Goal: Find specific page/section: Find specific page/section

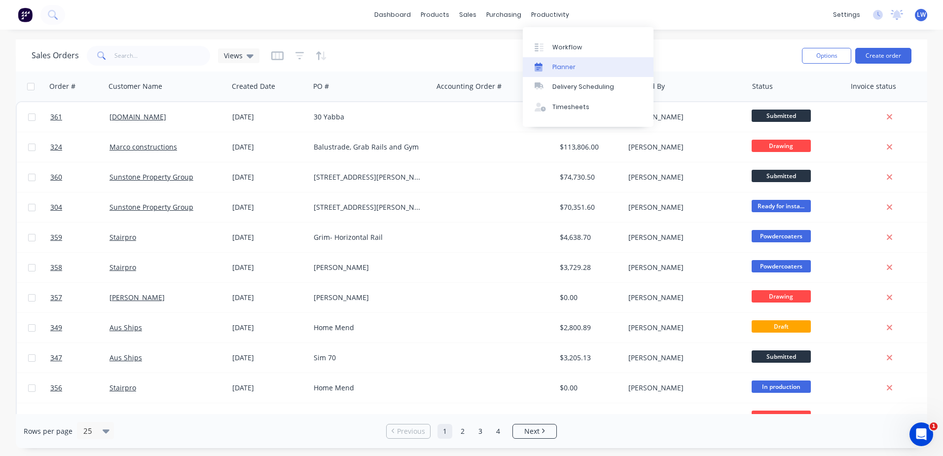
click at [553, 64] on div "Planner" at bounding box center [563, 67] width 23 height 9
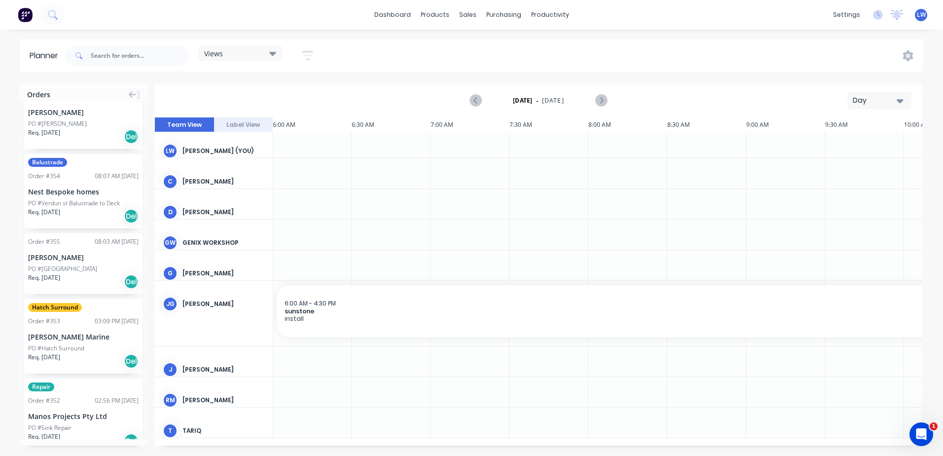
scroll to position [789, 0]
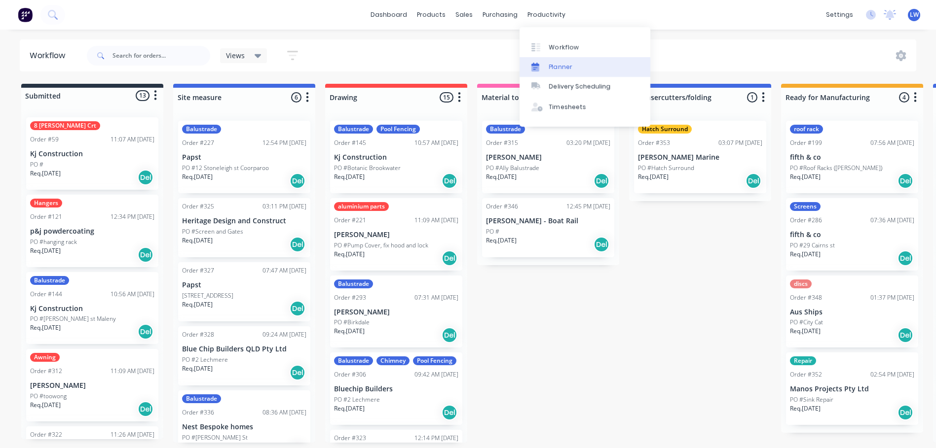
click at [549, 67] on div "Planner" at bounding box center [560, 67] width 23 height 9
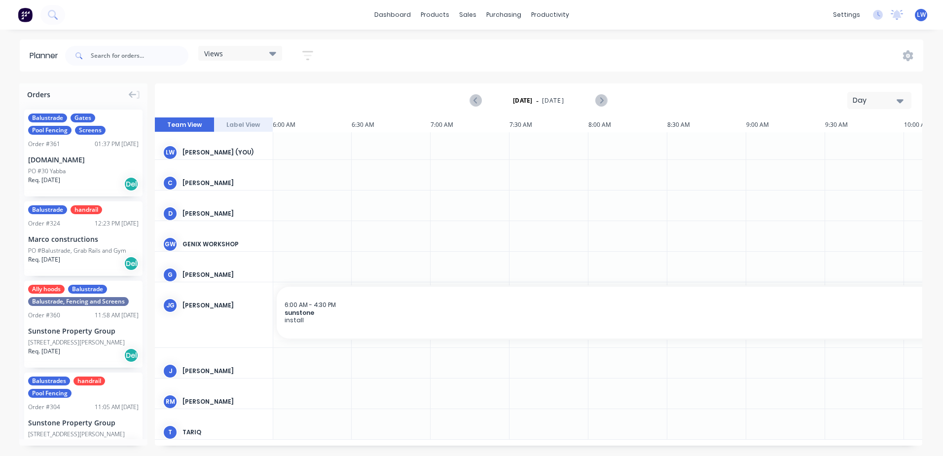
scroll to position [0, 0]
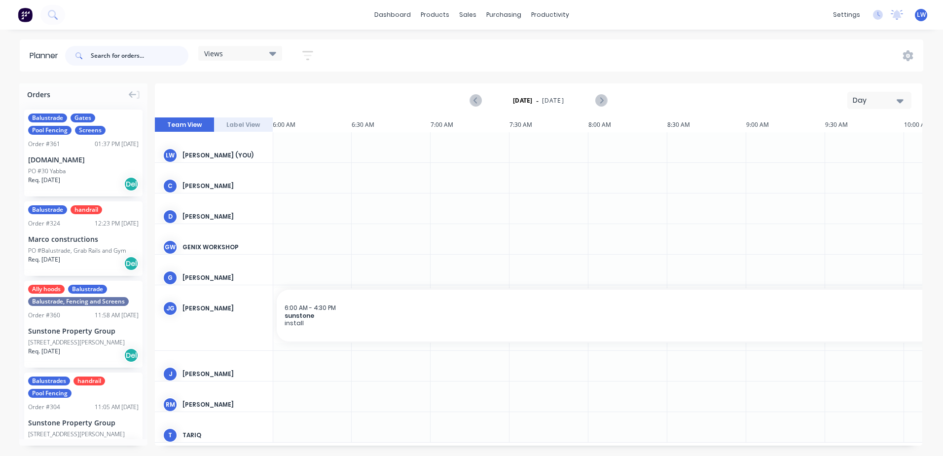
click at [113, 57] on input "text" at bounding box center [140, 56] width 98 height 20
click at [308, 56] on icon "button" at bounding box center [308, 55] width 8 height 1
click at [557, 172] on div at bounding box center [549, 178] width 79 height 30
click at [257, 128] on button "Label View" at bounding box center [243, 124] width 59 height 15
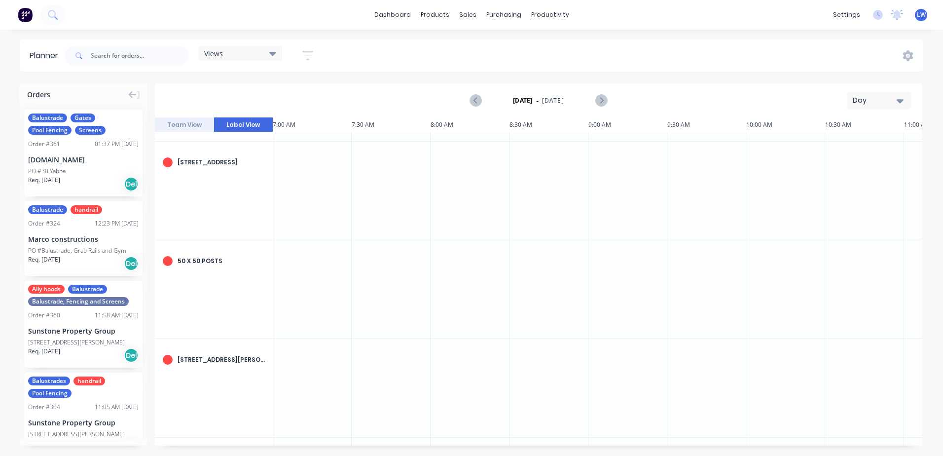
scroll to position [191, 158]
click at [193, 125] on button "Team View" at bounding box center [184, 124] width 59 height 15
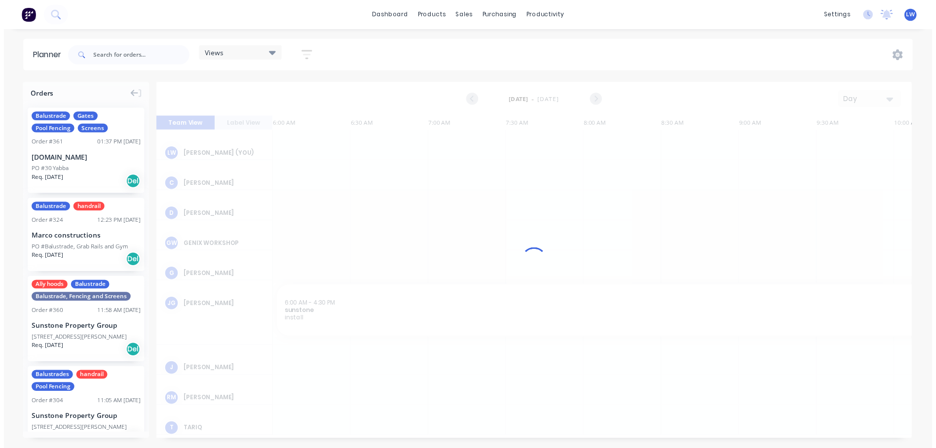
scroll to position [0, 158]
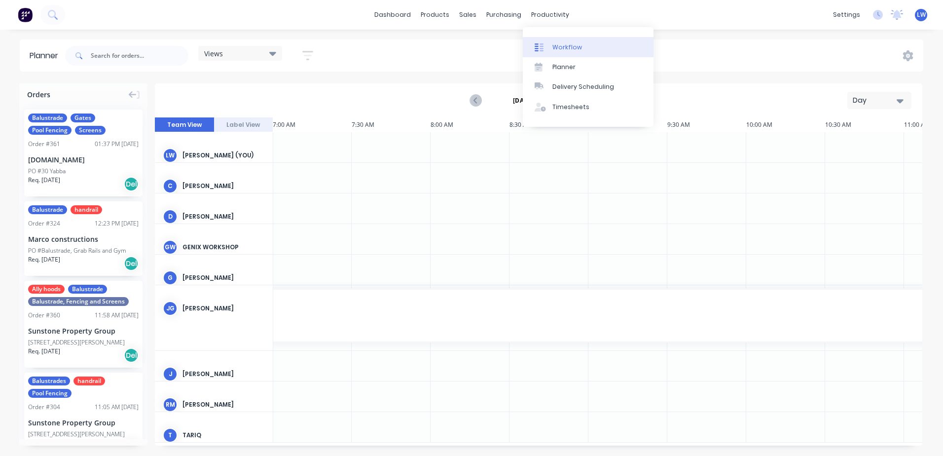
click at [550, 48] on link "Workflow" at bounding box center [588, 47] width 131 height 20
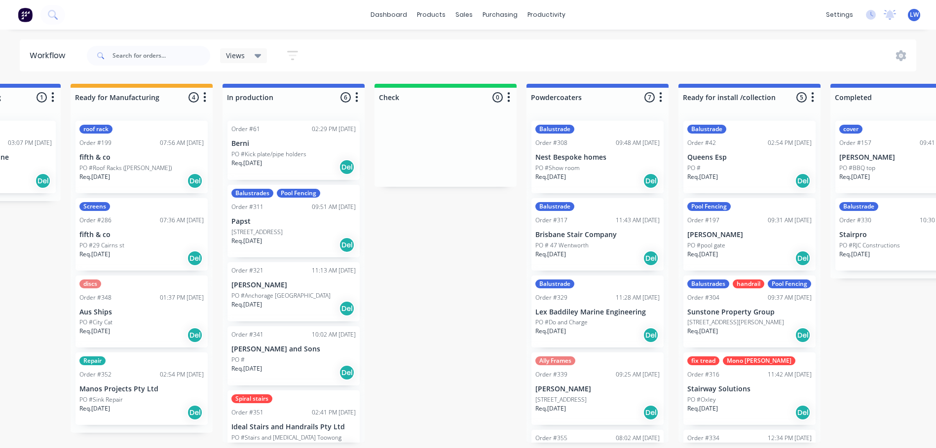
scroll to position [2, 730]
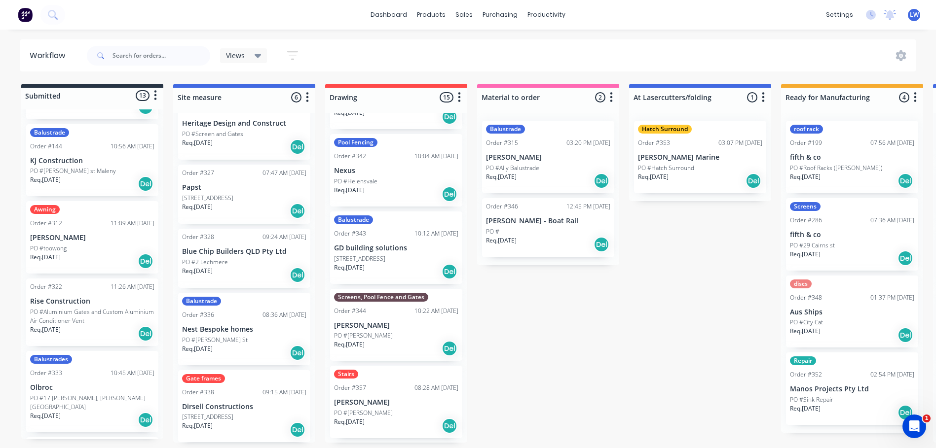
scroll to position [197, 0]
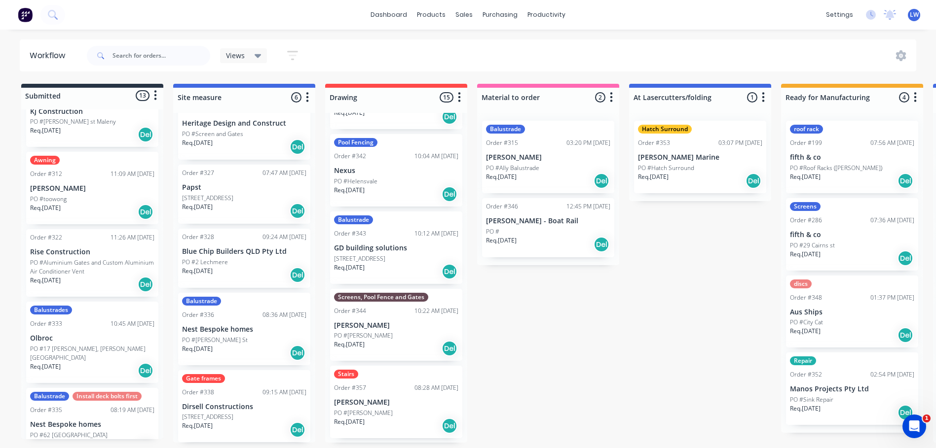
click at [108, 270] on p "PO #Aluminium Gates and Custom Aluminium Air Conditioner Vent" at bounding box center [92, 267] width 124 height 18
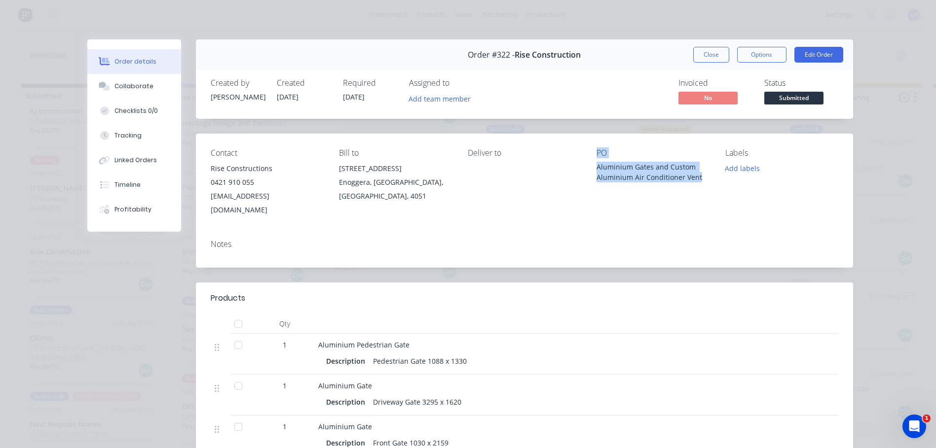
drag, startPoint x: 696, startPoint y: 177, endPoint x: 582, endPoint y: 166, distance: 114.4
click at [582, 166] on div "Contact Rise Constructions 0421 910 055 invoices@risecon.com.au Bill to 9/254 S…" at bounding box center [524, 183] width 657 height 98
drag, startPoint x: 582, startPoint y: 166, endPoint x: 682, endPoint y: 201, distance: 105.6
click at [682, 201] on div "PO Aluminium Gates and Custom Aluminium Air Conditioner Vent" at bounding box center [652, 182] width 113 height 69
drag, startPoint x: 699, startPoint y: 177, endPoint x: 593, endPoint y: 166, distance: 106.1
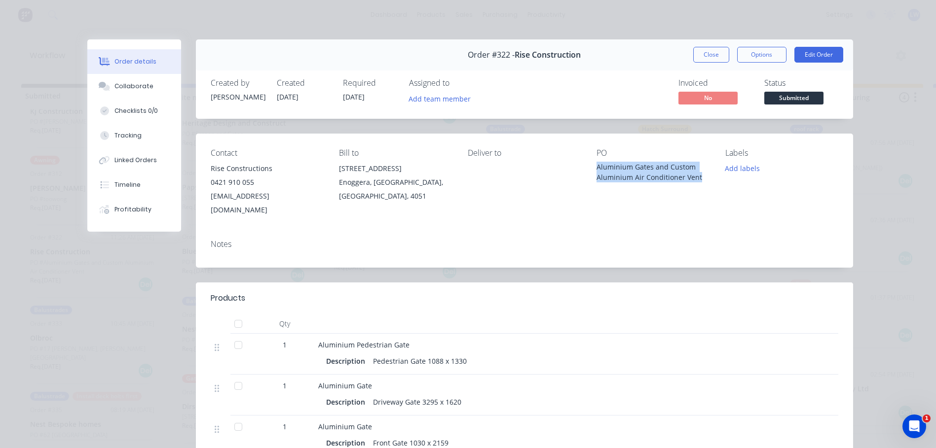
click at [596, 166] on div "Aluminium Gates and Custom Aluminium Air Conditioner Vent" at bounding box center [652, 172] width 113 height 21
copy div "Aluminium Gates and Custom Aluminium Air Conditioner Vent"
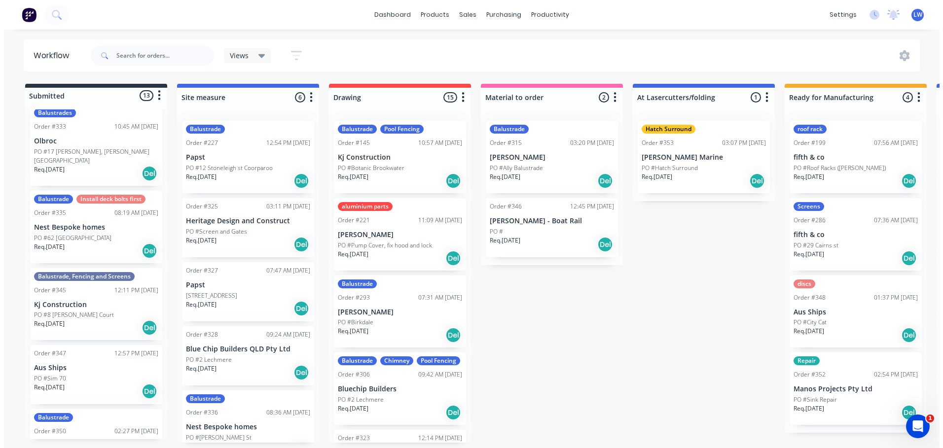
scroll to position [493, 0]
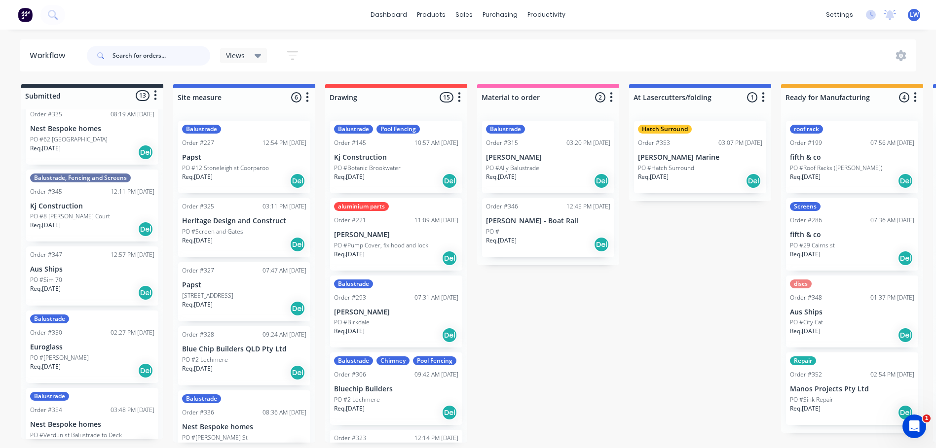
click at [143, 56] on input "text" at bounding box center [161, 56] width 98 height 20
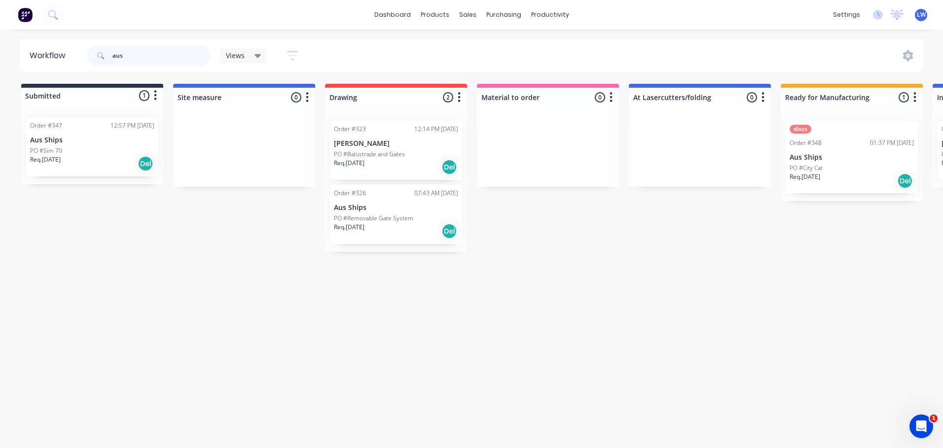
type input "aus"
